Goal: Navigation & Orientation: Find specific page/section

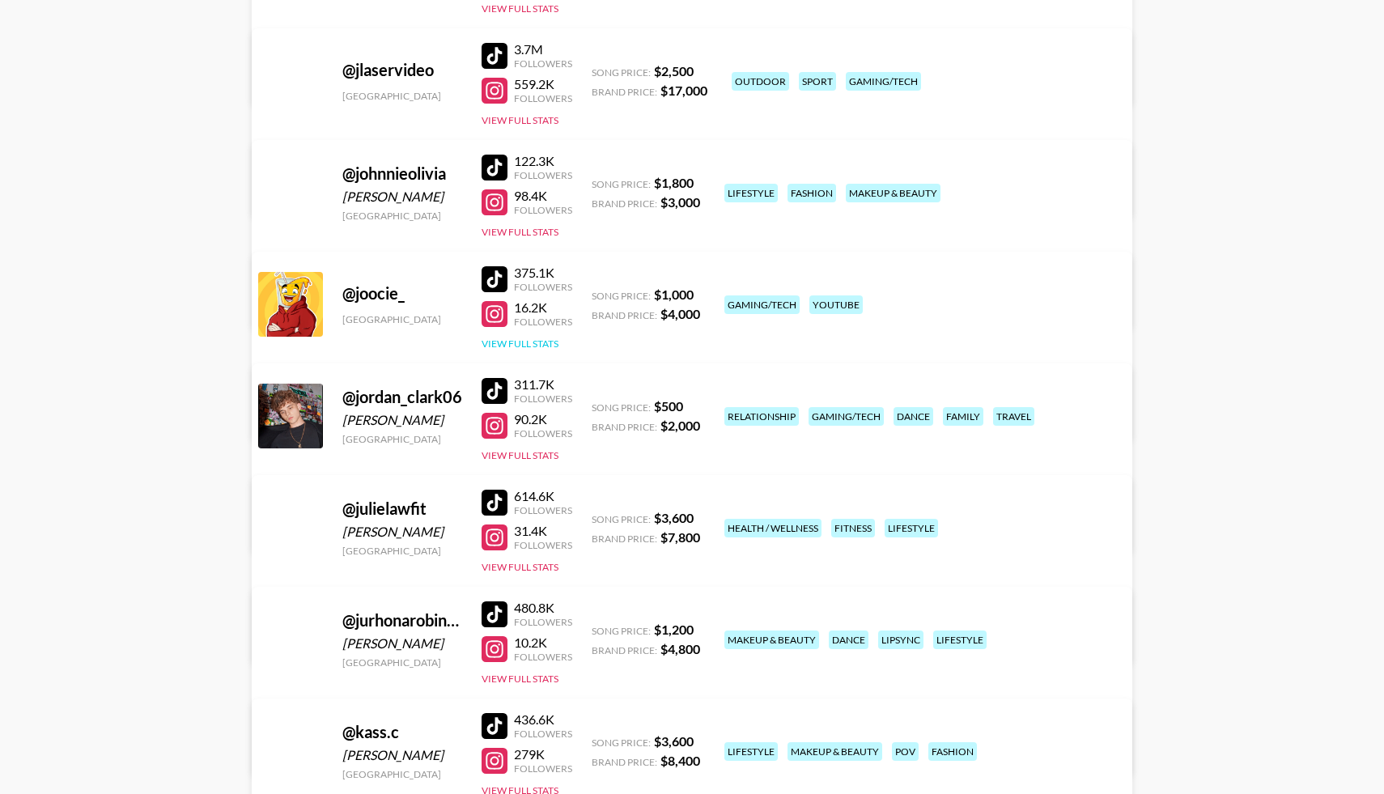
scroll to position [5601, 0]
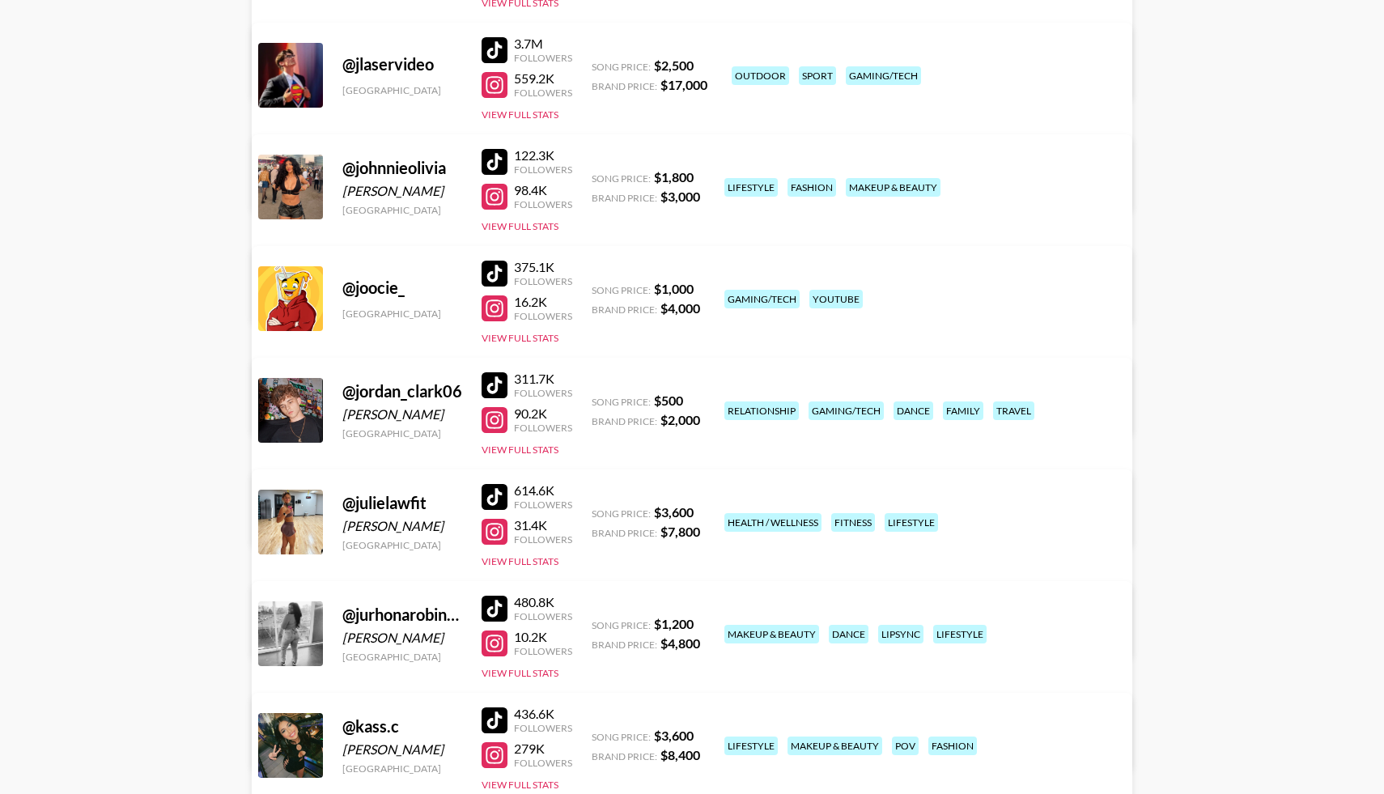
click at [494, 379] on div at bounding box center [494, 385] width 26 height 26
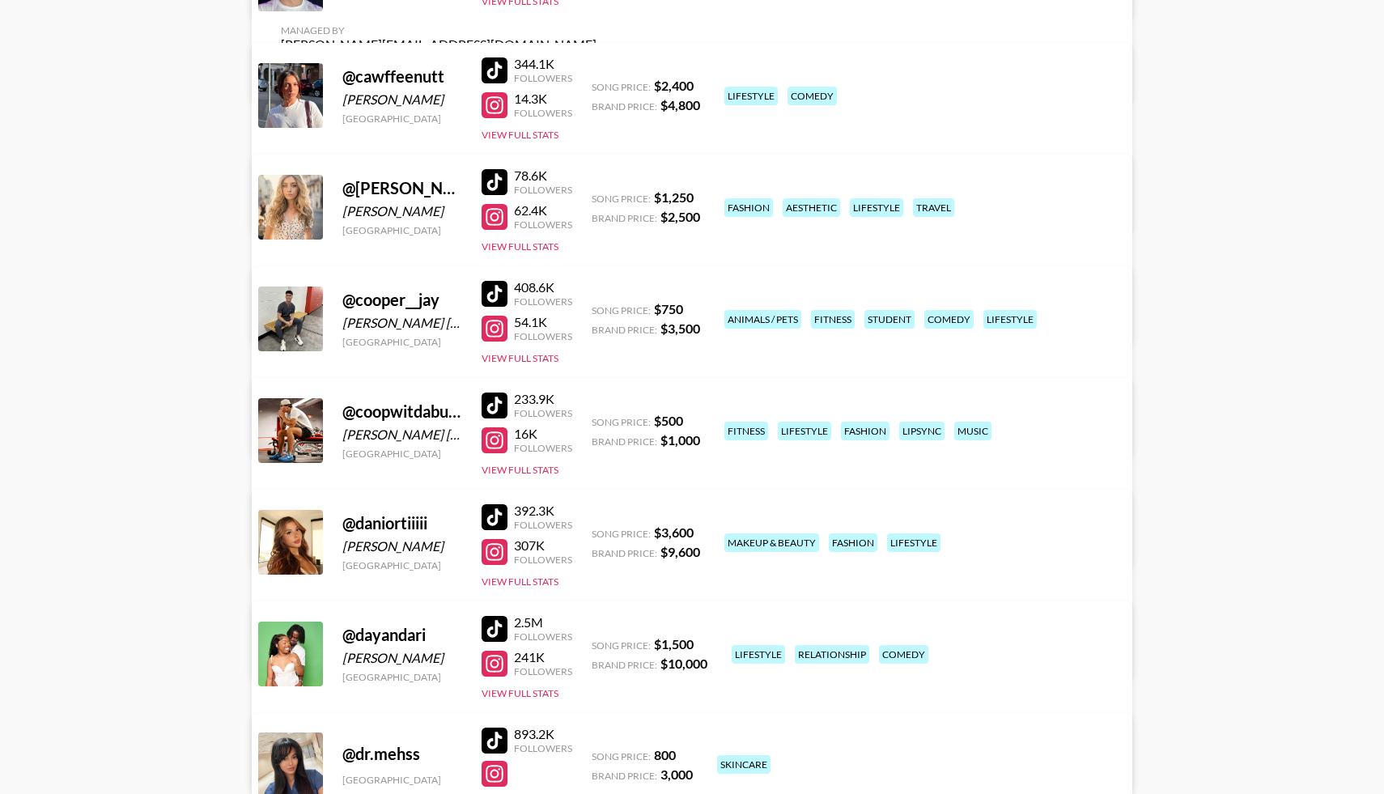
scroll to position [3485, 0]
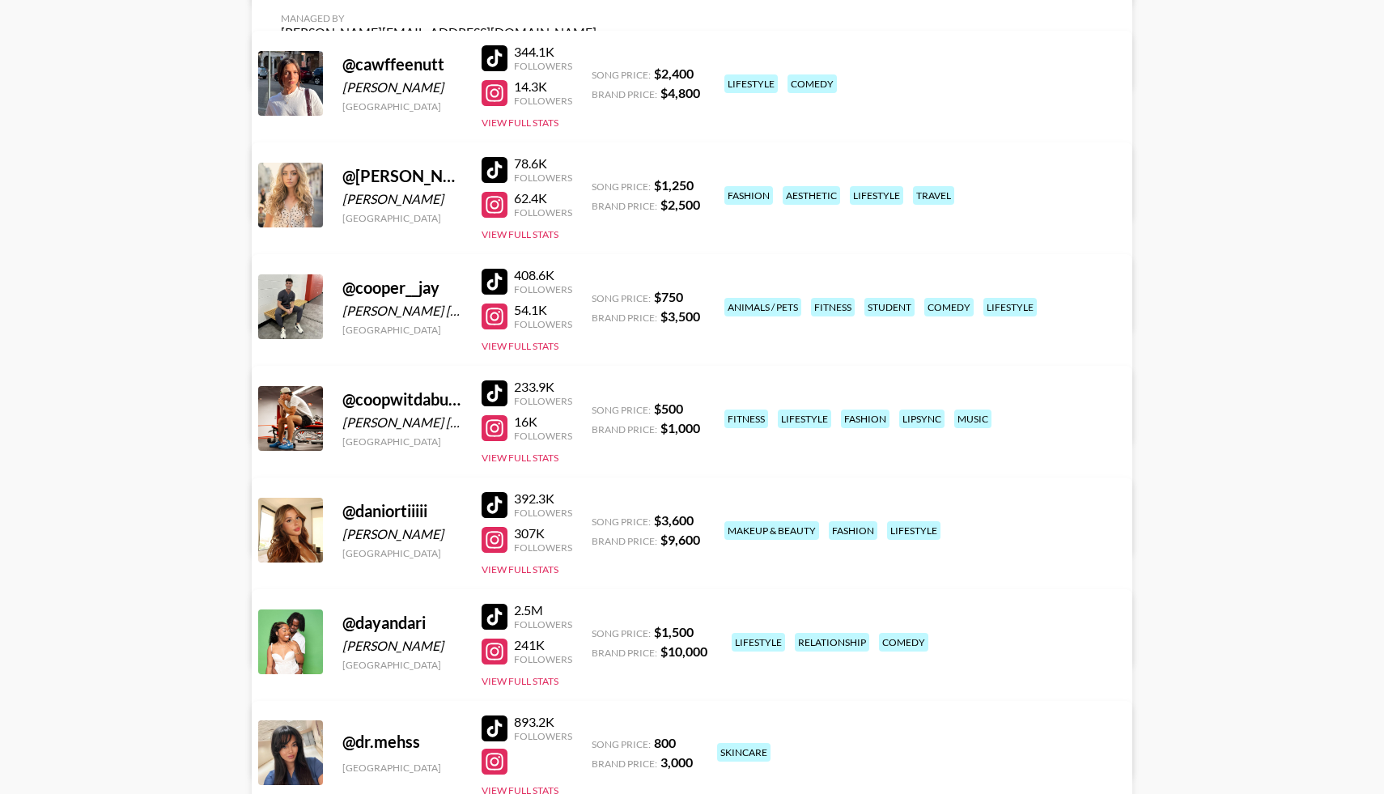
click at [502, 277] on div at bounding box center [494, 282] width 26 height 26
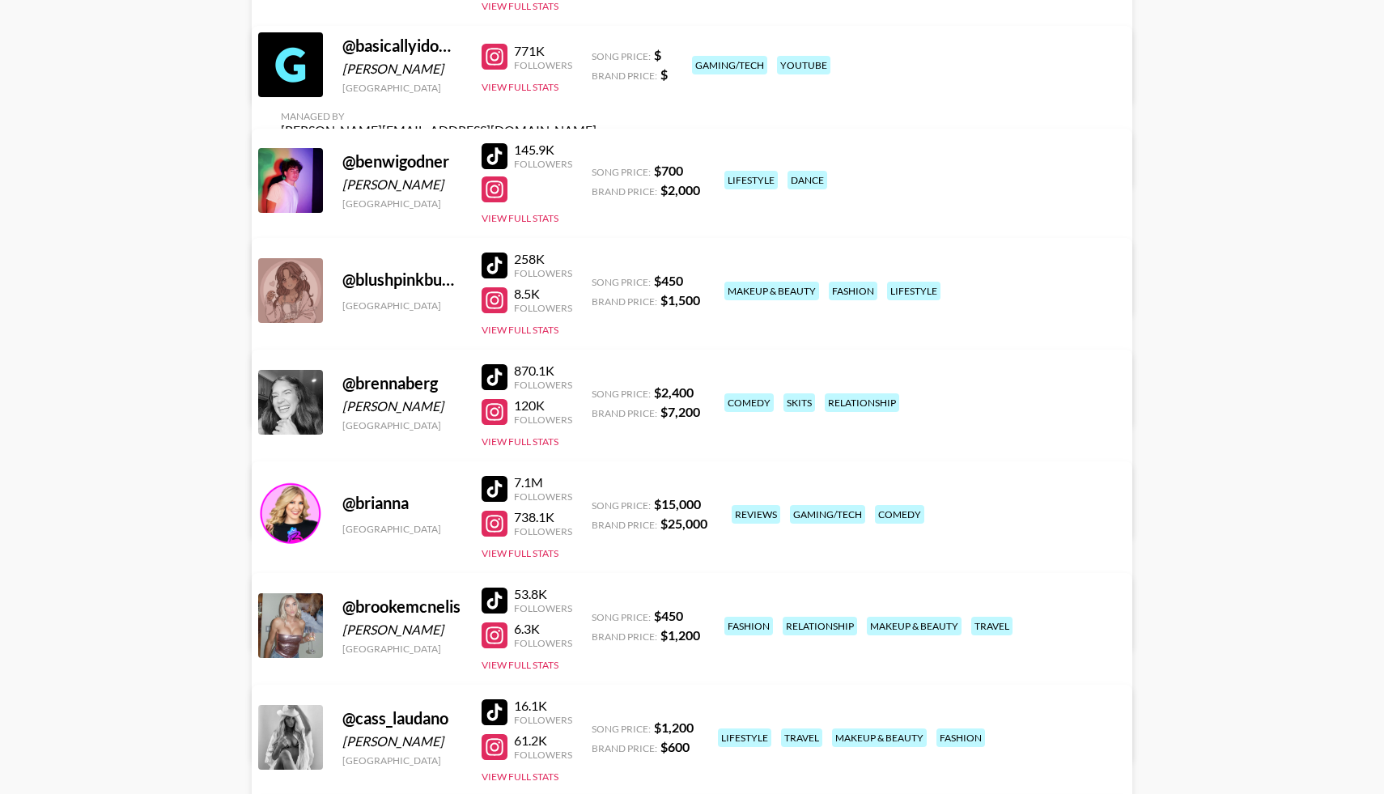
scroll to position [2622, 0]
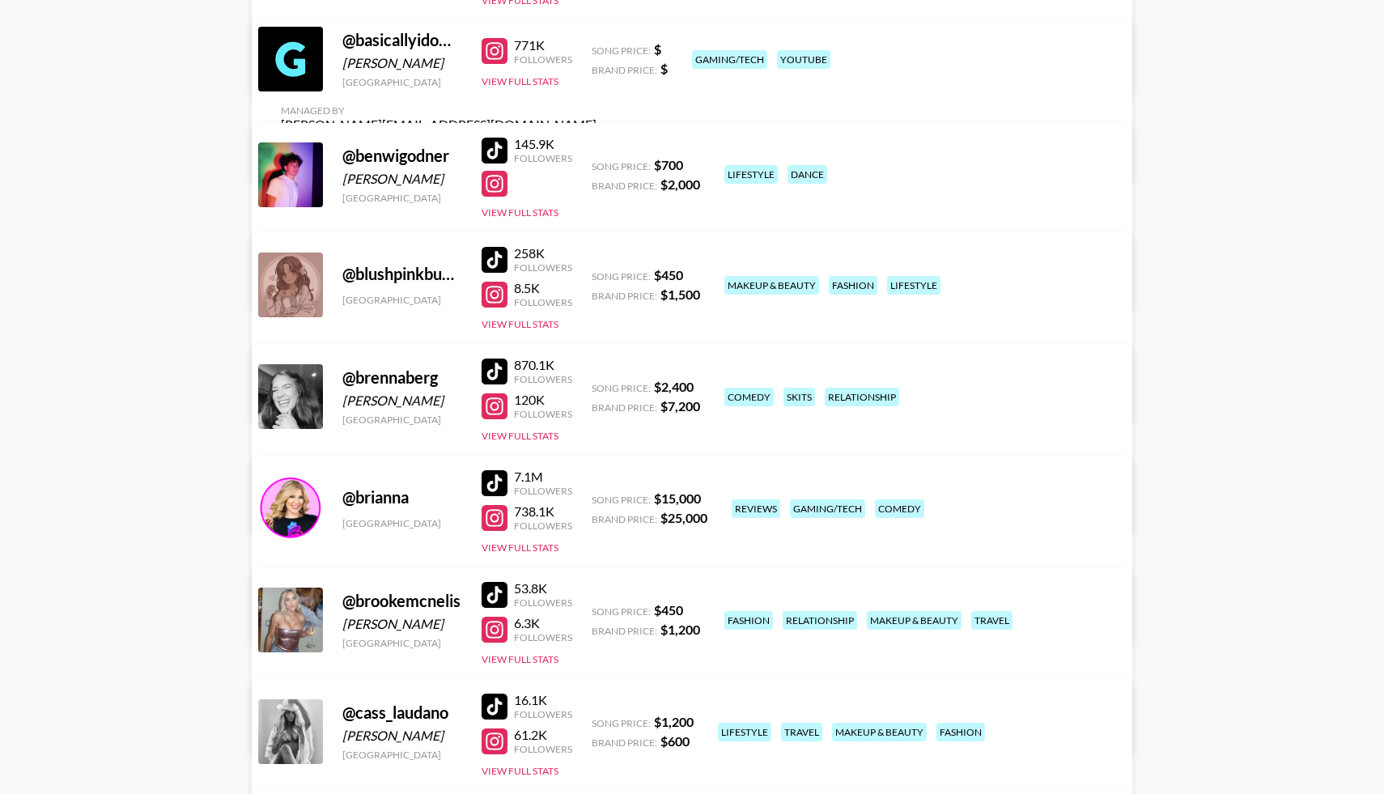
click at [502, 146] on div at bounding box center [494, 151] width 26 height 26
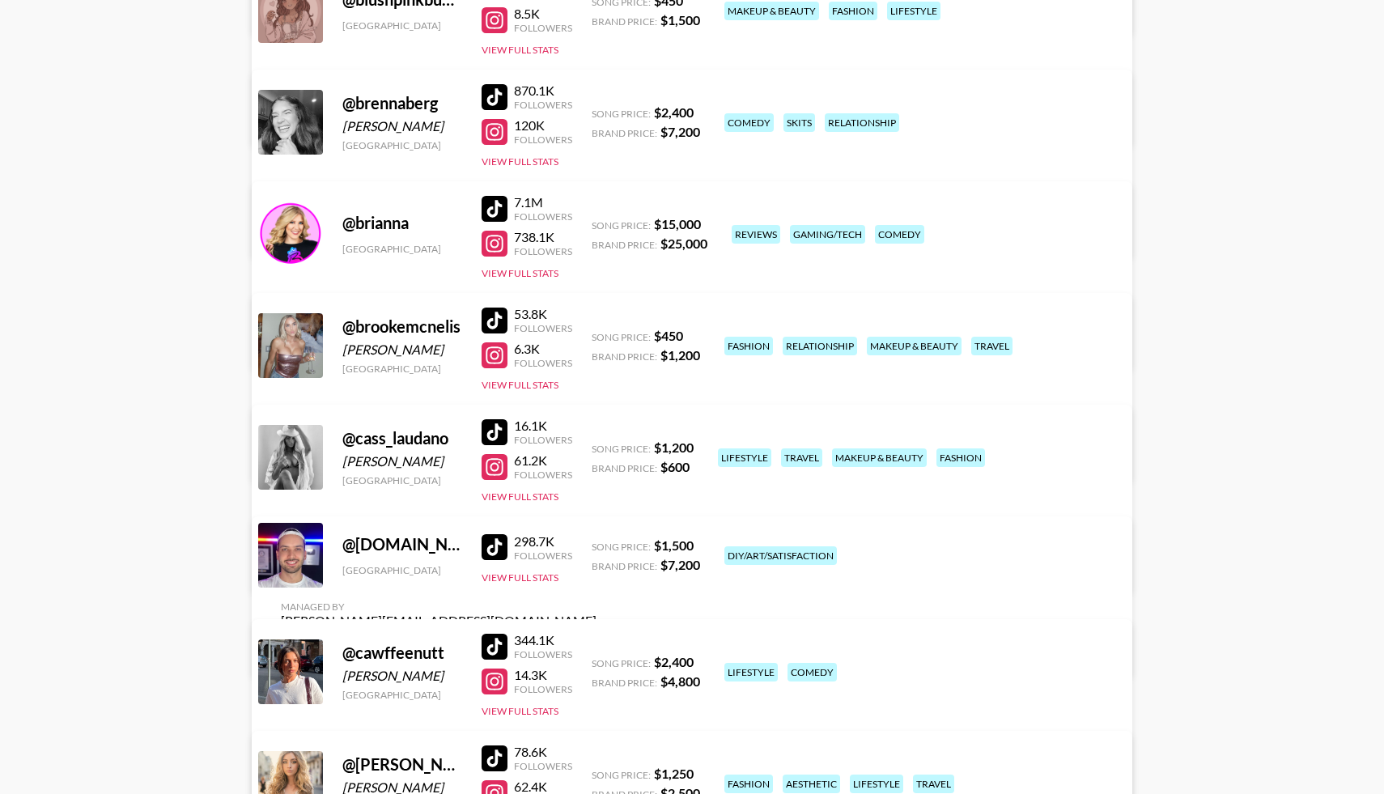
scroll to position [2901, 0]
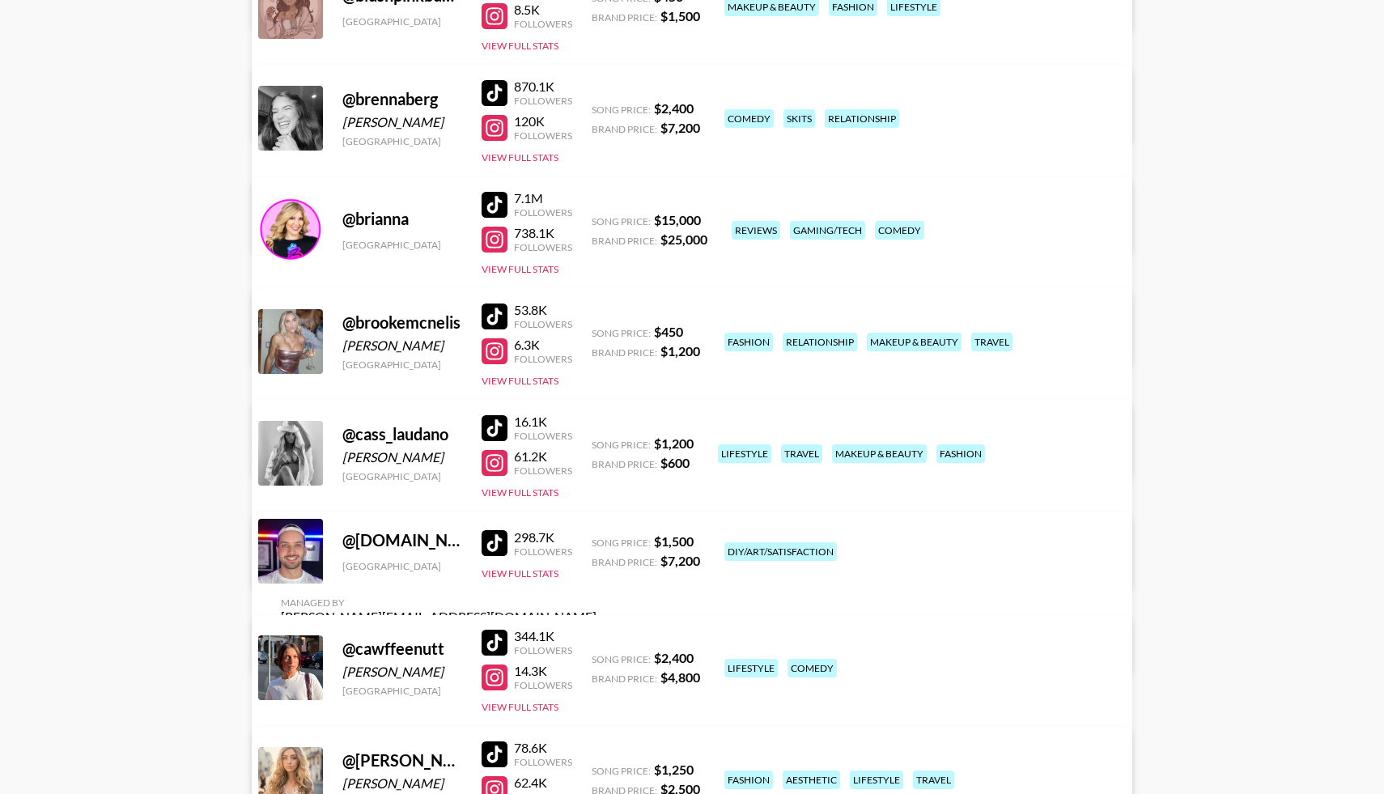
click at [490, 318] on div at bounding box center [494, 316] width 26 height 26
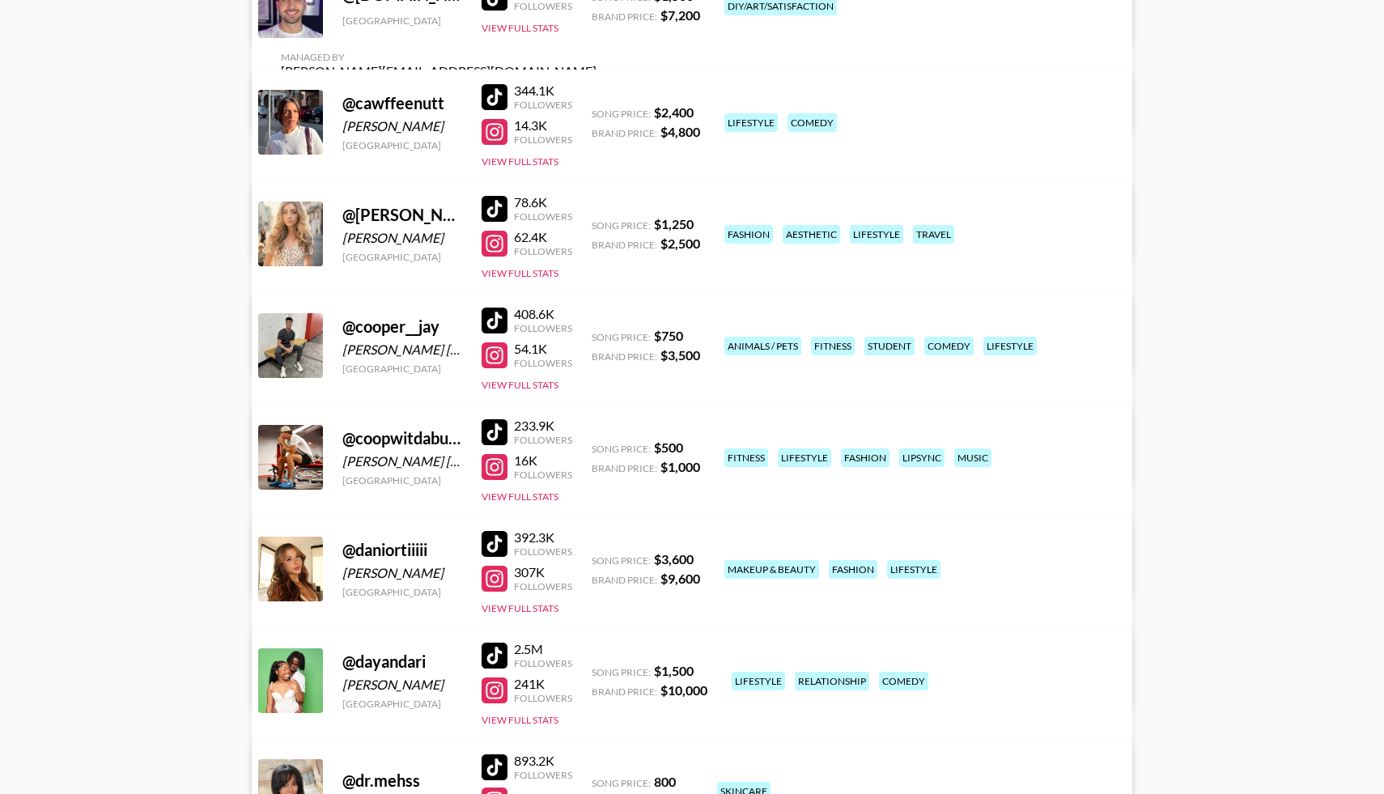
scroll to position [3451, 0]
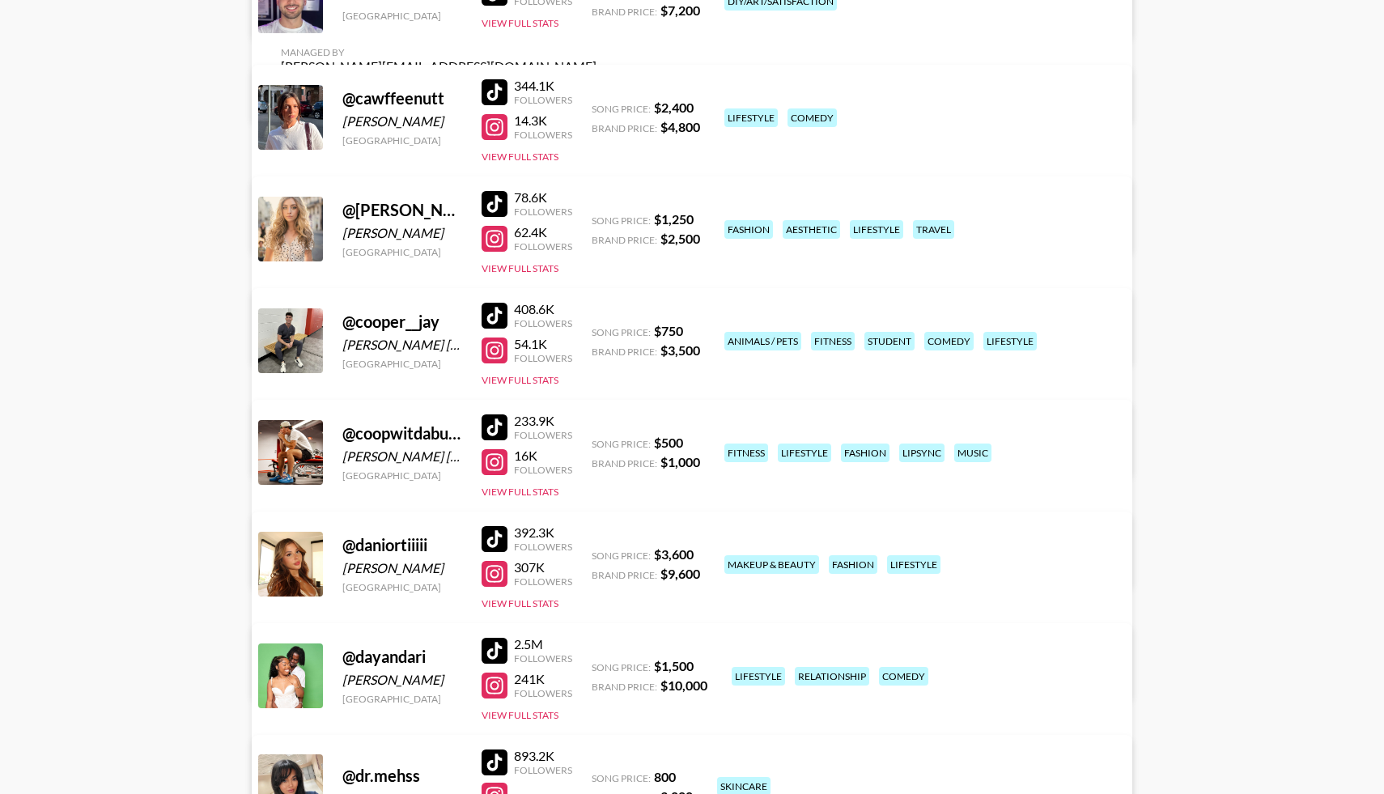
click at [496, 314] on div at bounding box center [494, 316] width 26 height 26
click at [498, 430] on div at bounding box center [494, 427] width 26 height 26
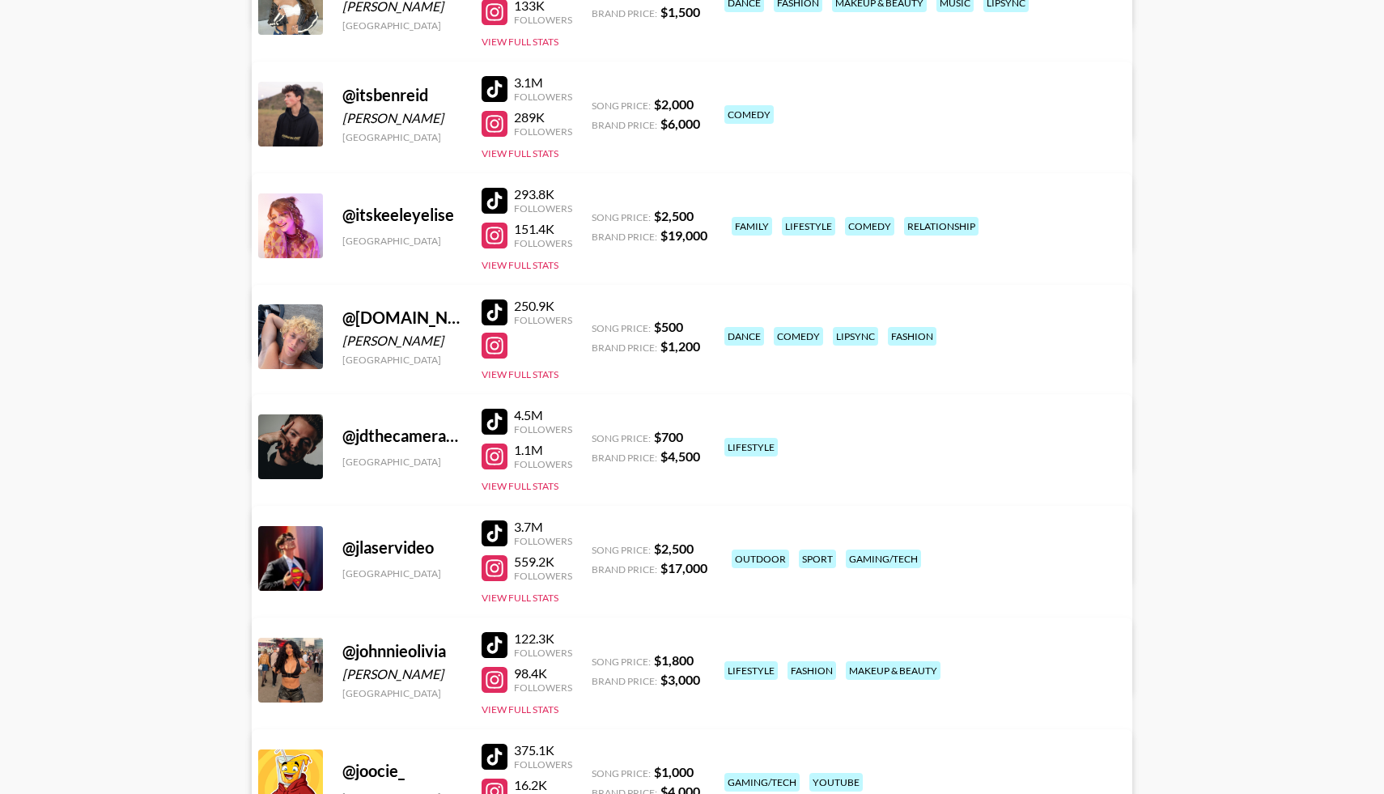
scroll to position [5123, 0]
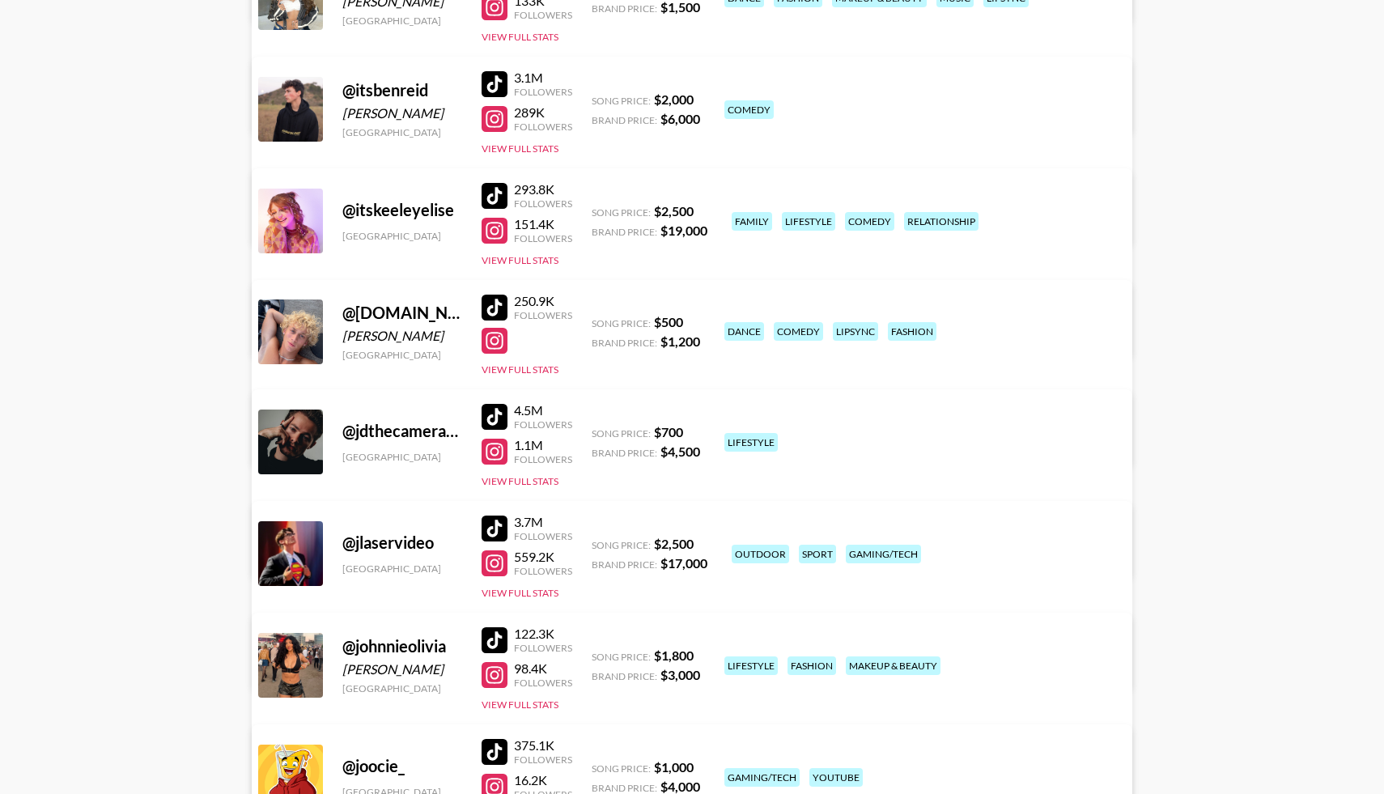
click at [493, 303] on div at bounding box center [494, 308] width 26 height 26
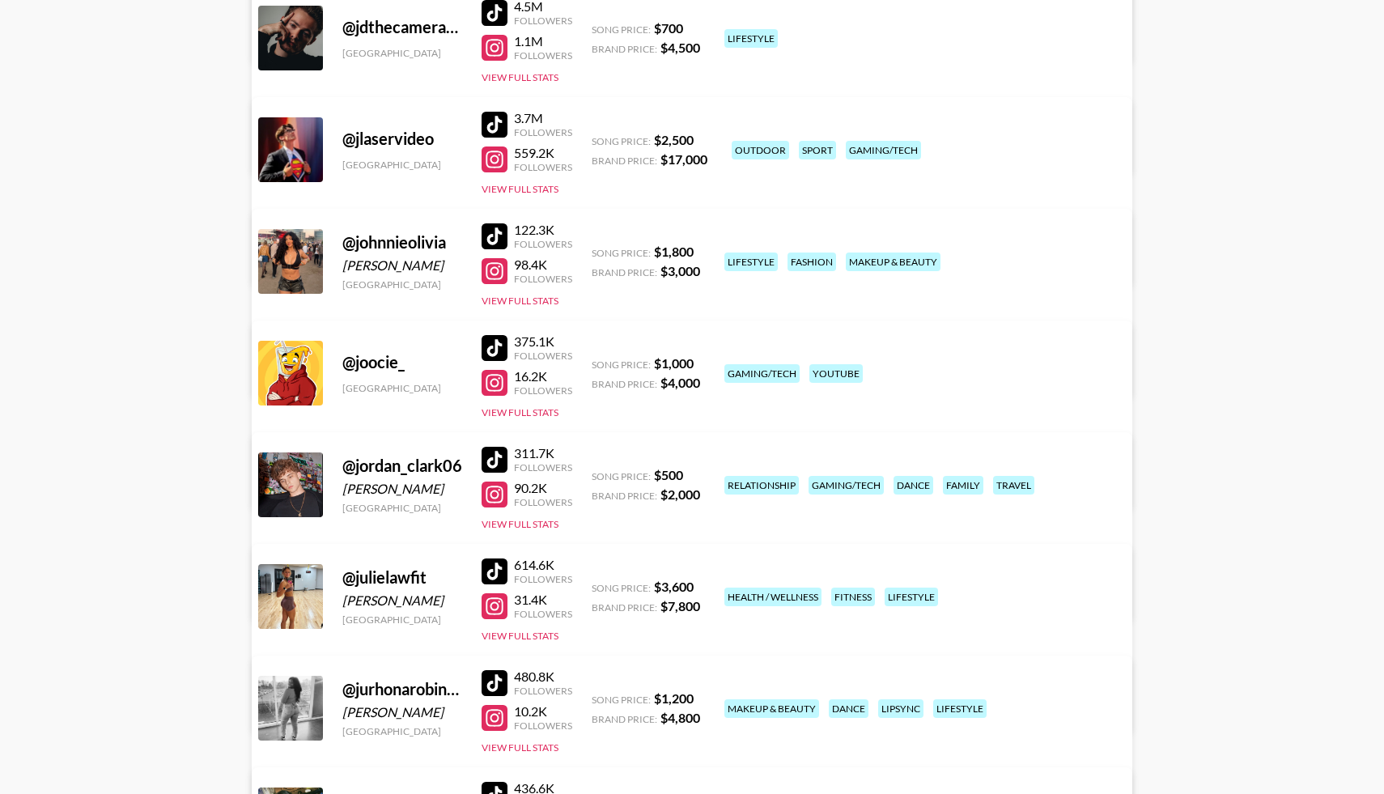
scroll to position [5555, 0]
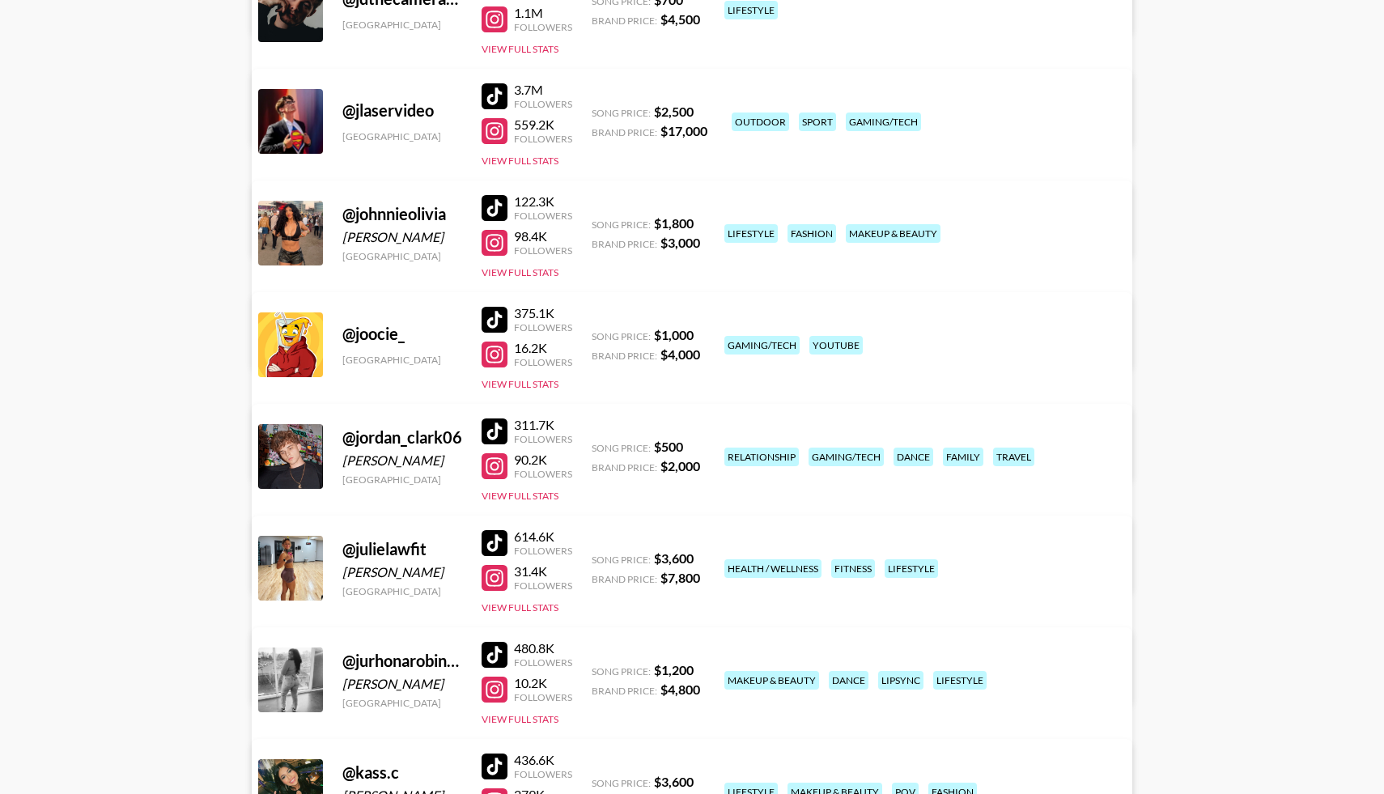
click at [494, 426] on div at bounding box center [494, 431] width 26 height 26
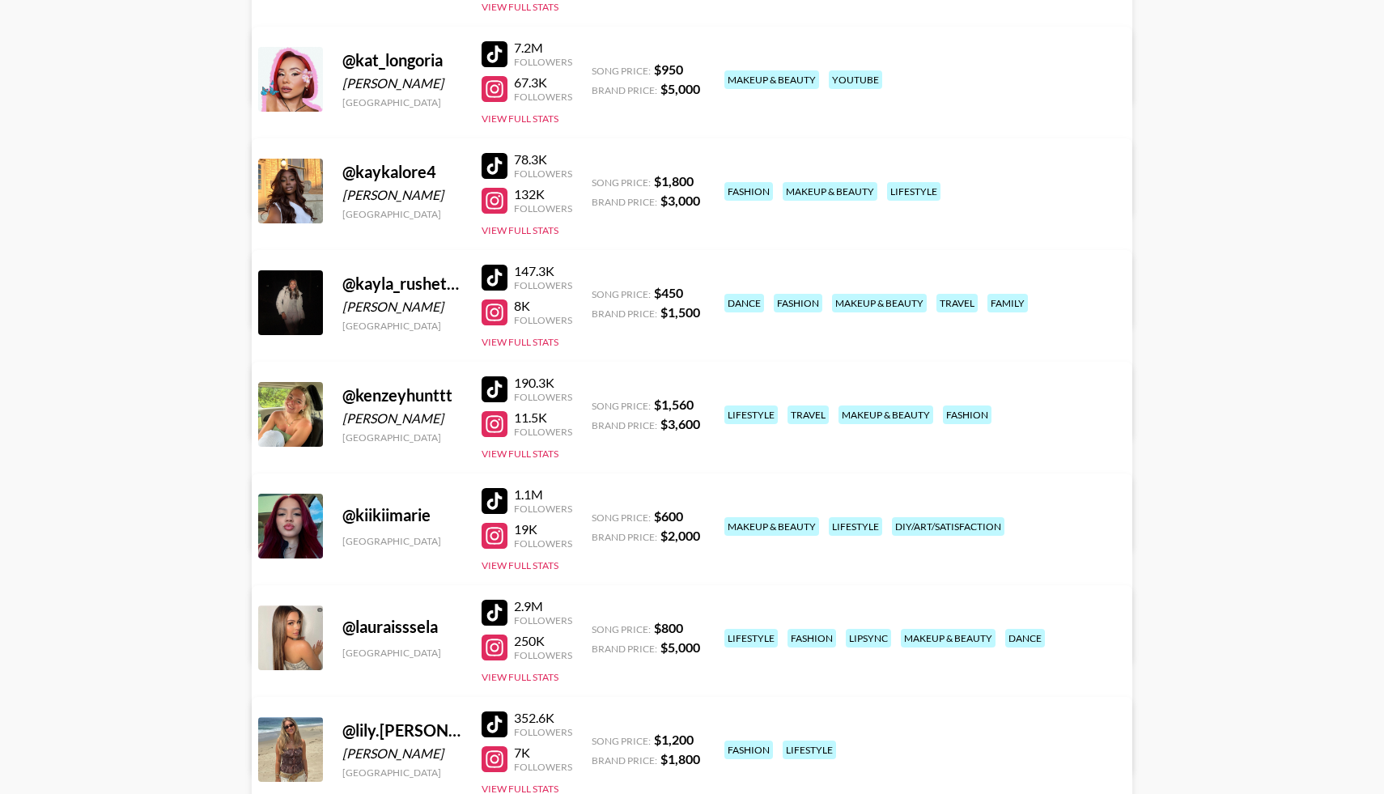
scroll to position [6384, 0]
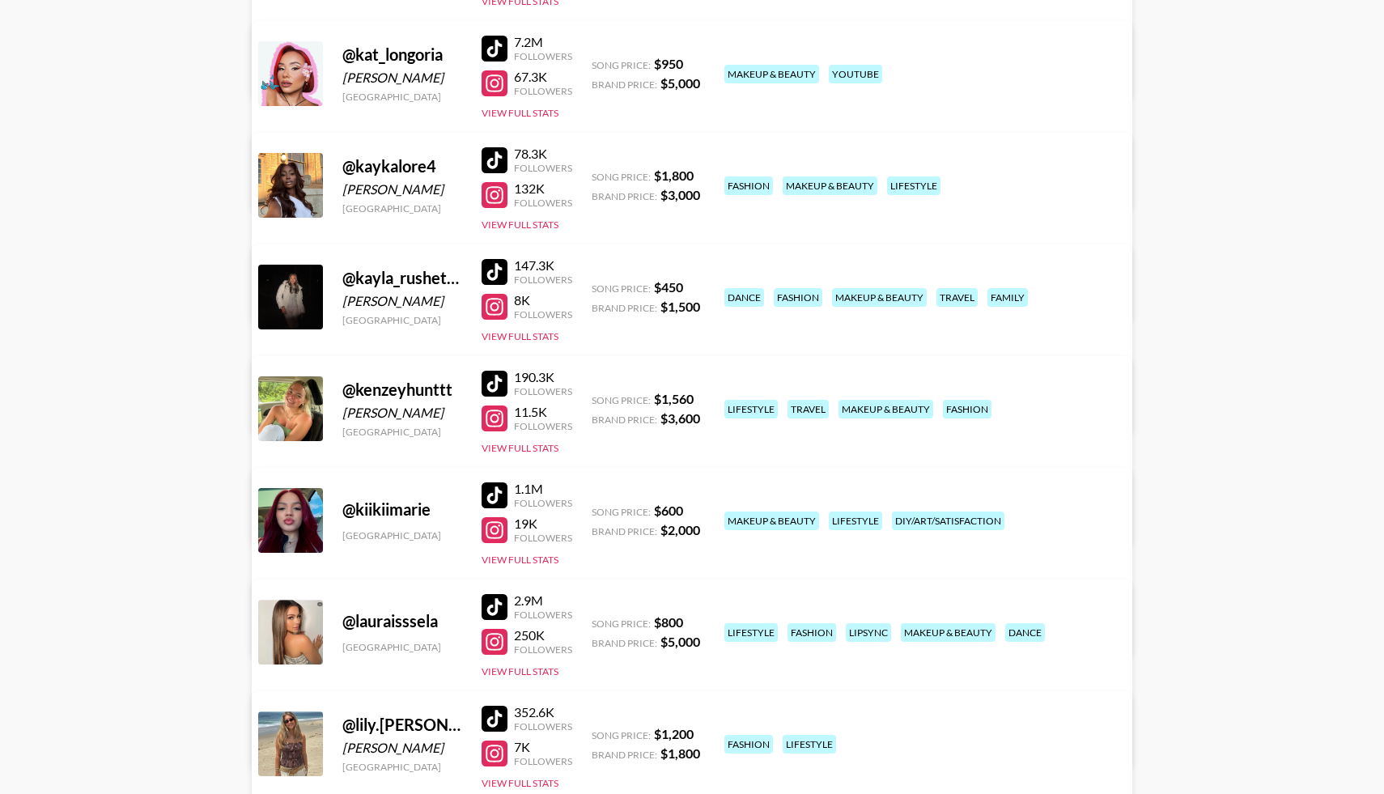
click at [493, 271] on div at bounding box center [494, 272] width 26 height 26
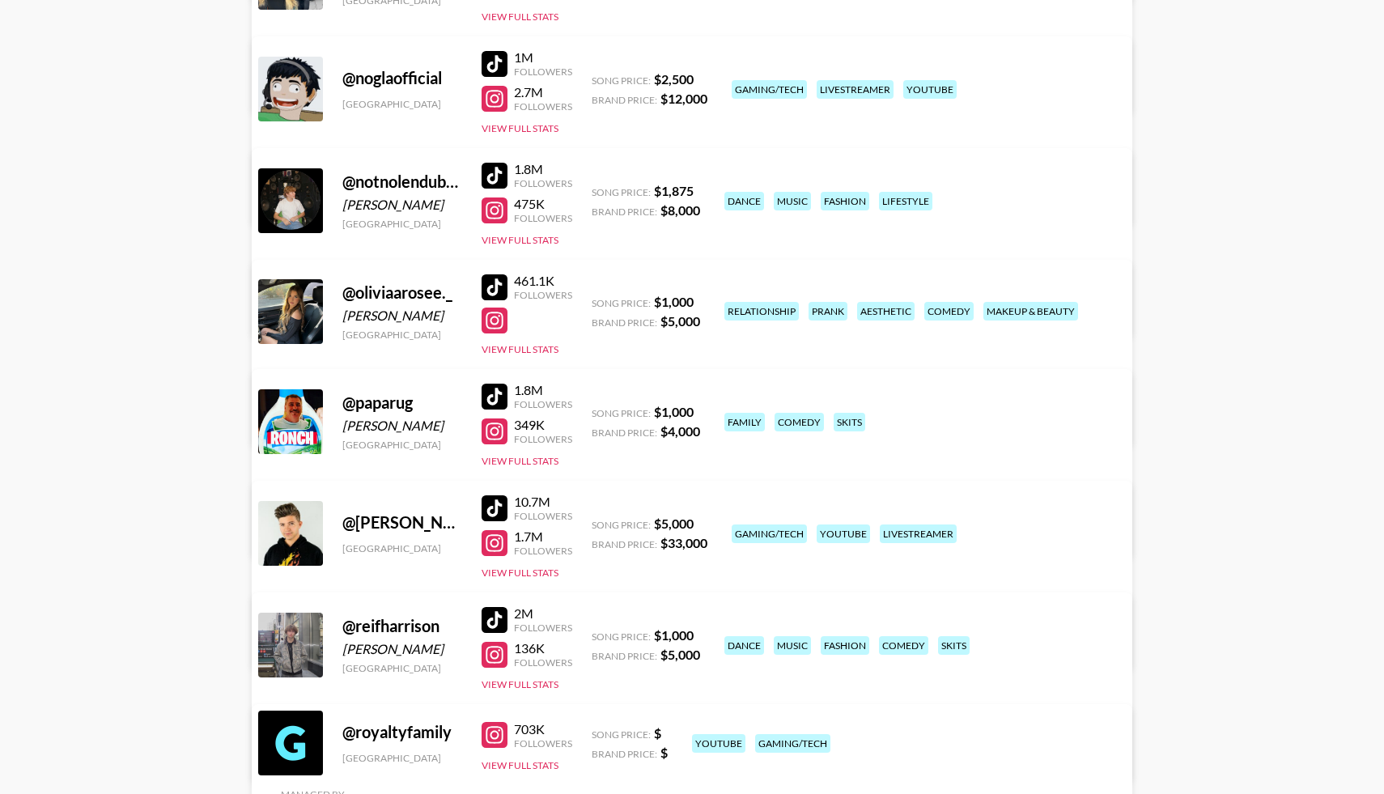
scroll to position [8055, 0]
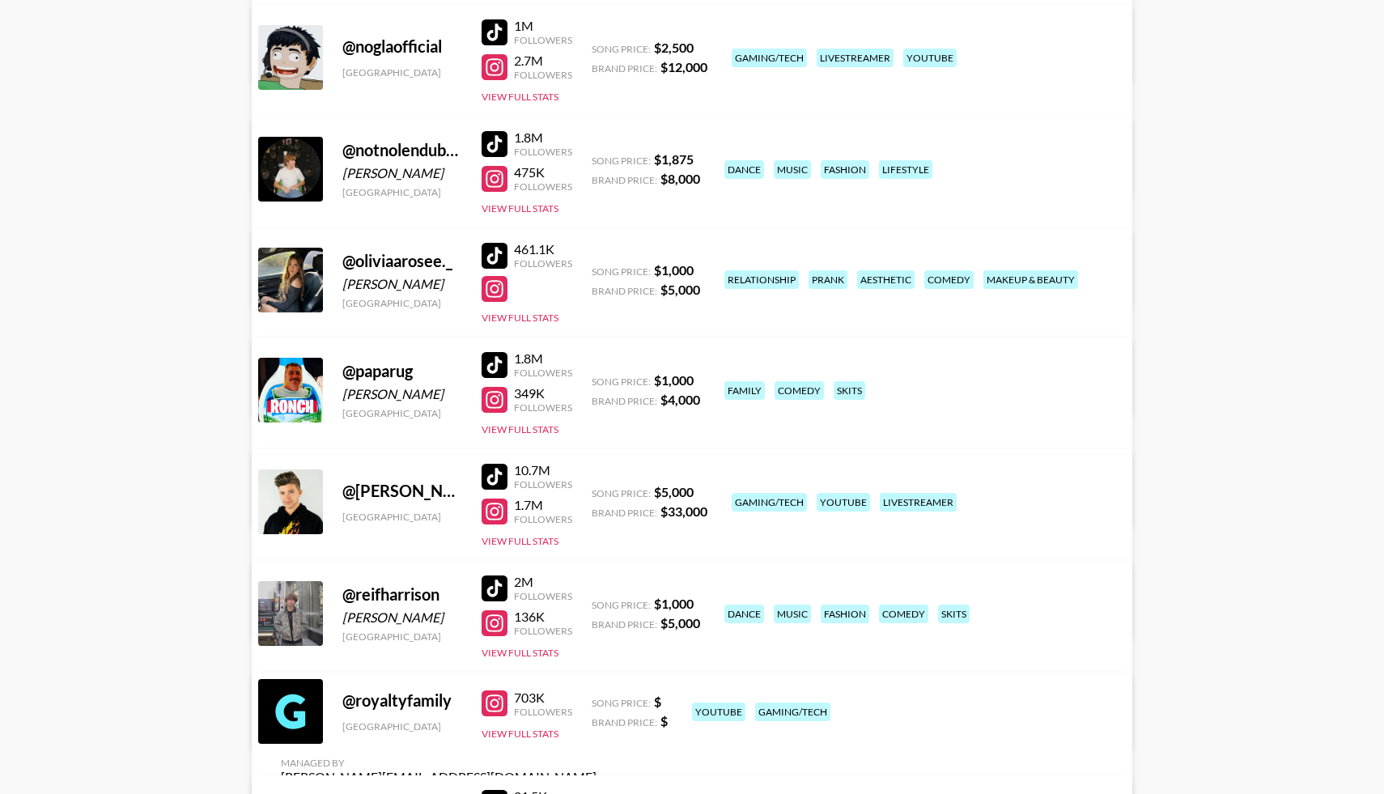
click at [497, 253] on div at bounding box center [494, 256] width 26 height 26
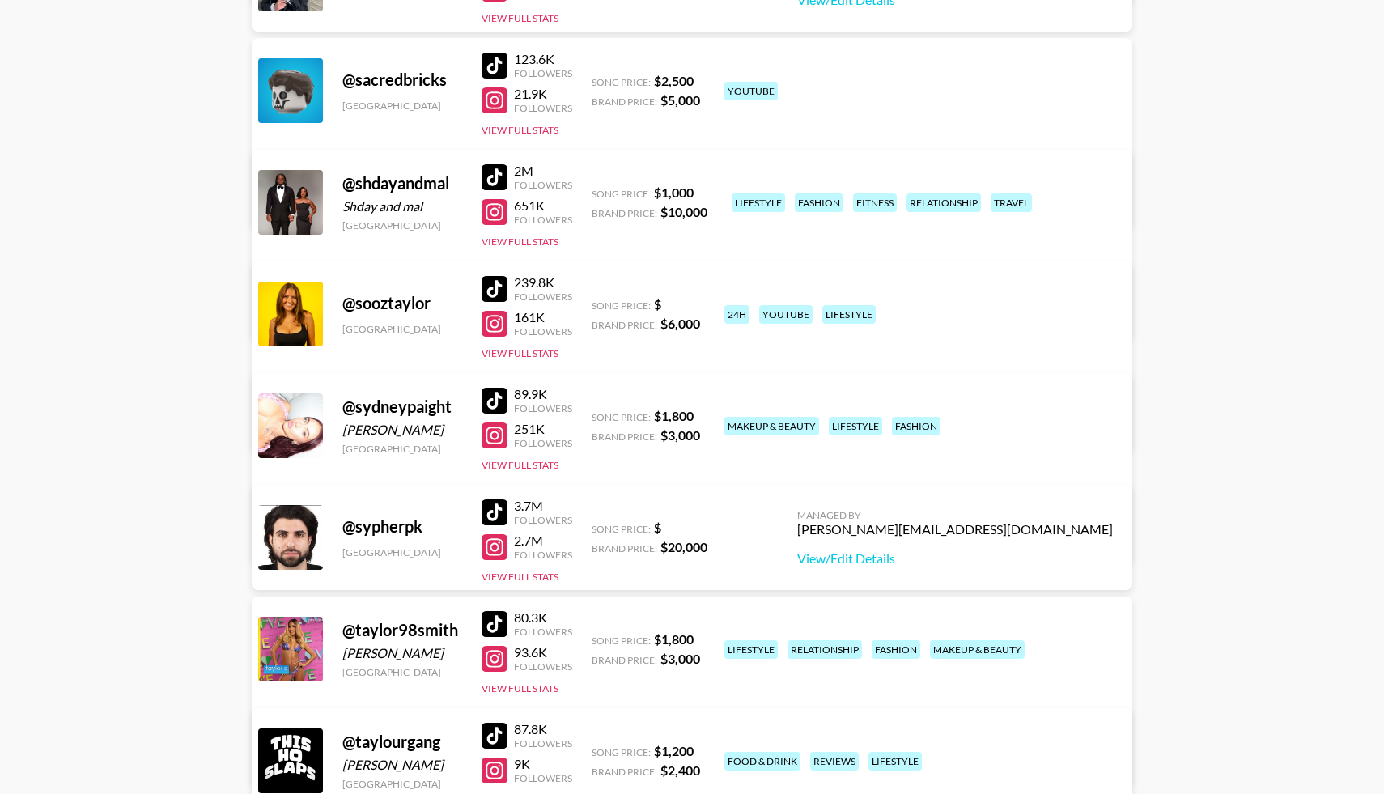
scroll to position [9020, 0]
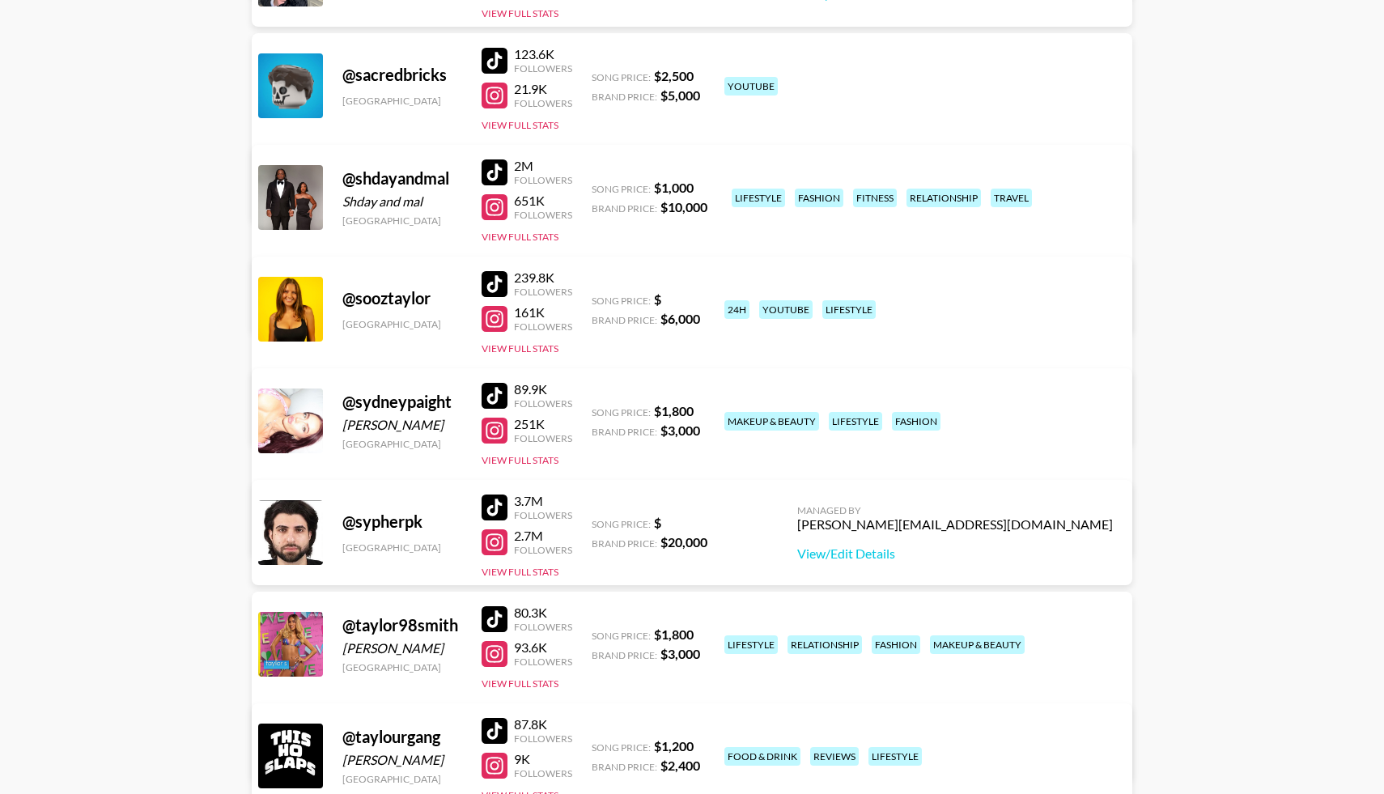
click at [490, 167] on div at bounding box center [494, 172] width 26 height 26
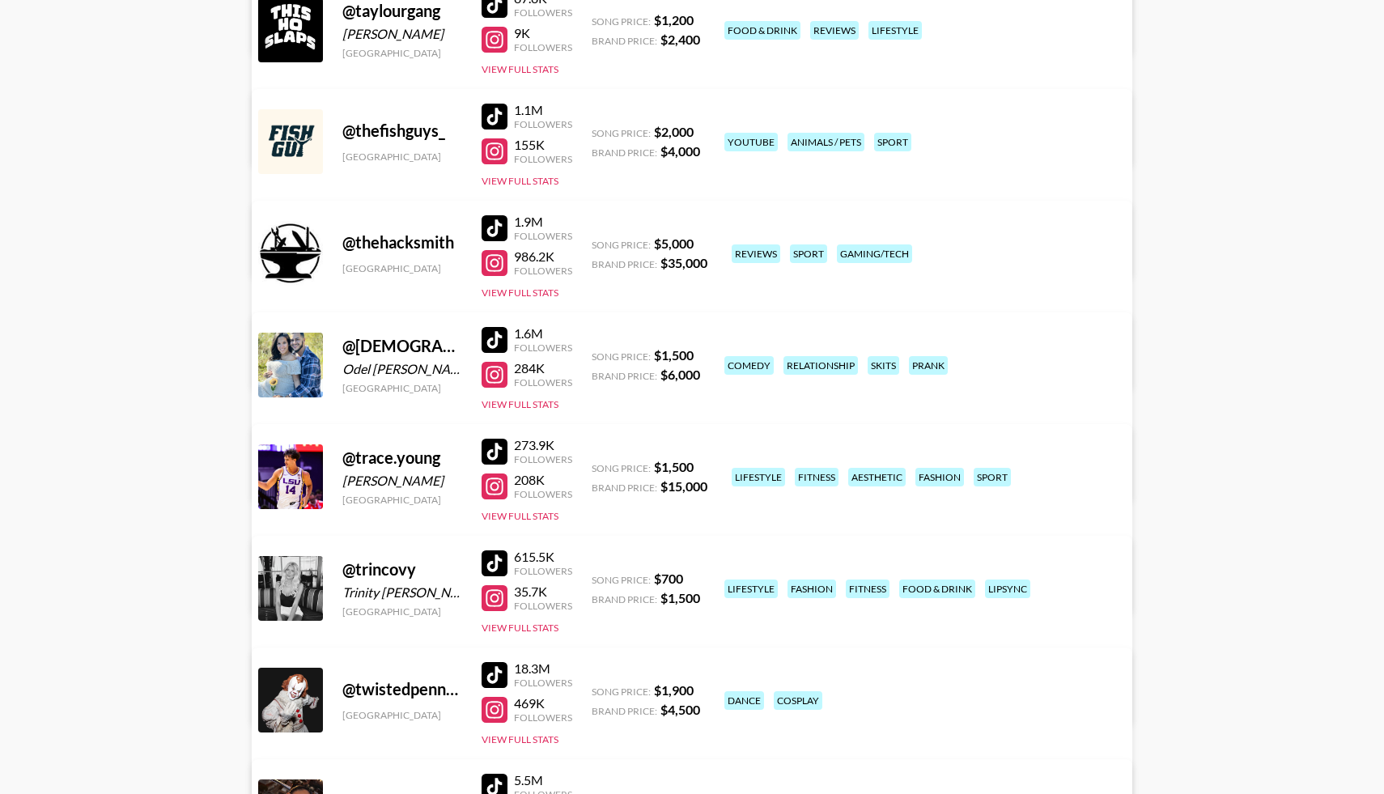
scroll to position [9747, 0]
click at [498, 336] on div at bounding box center [494, 339] width 26 height 26
click at [490, 449] on div at bounding box center [494, 451] width 26 height 26
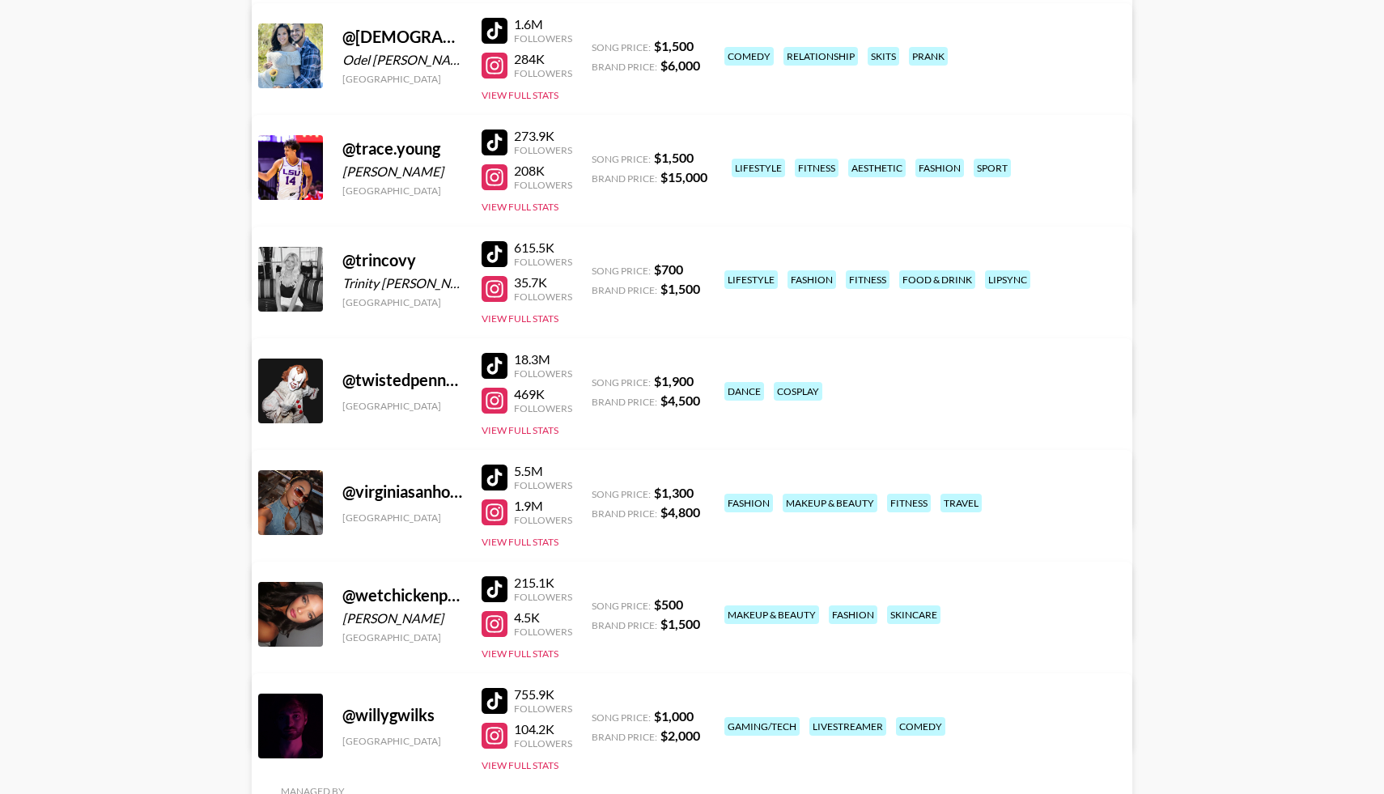
scroll to position [10066, 0]
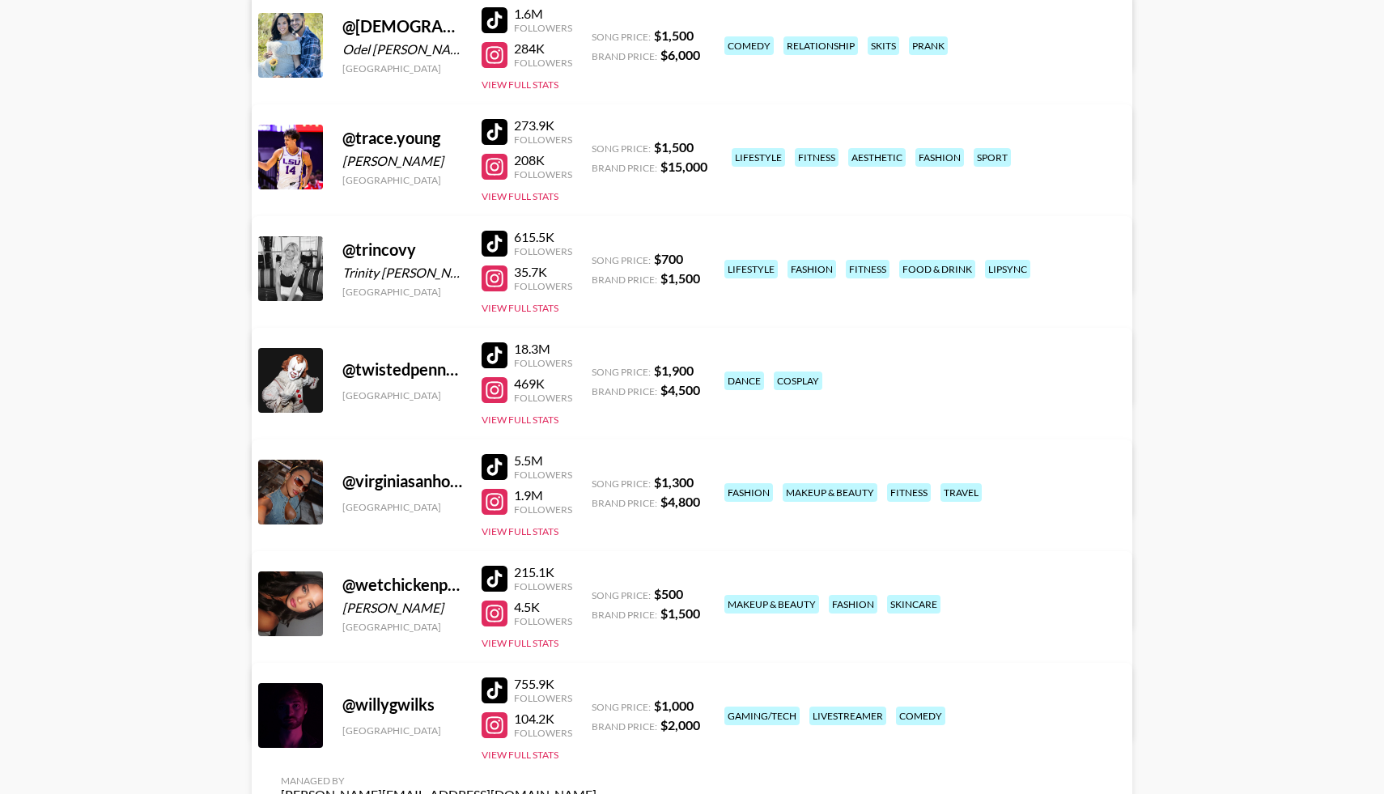
click at [494, 243] on div at bounding box center [494, 244] width 26 height 26
click at [494, 574] on div at bounding box center [494, 579] width 26 height 26
